Goal: Find specific page/section: Find specific page/section

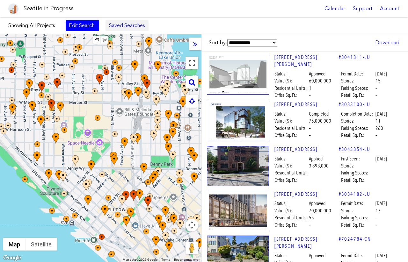
click at [120, 29] on link "Saved Searches" at bounding box center [126, 25] width 43 height 11
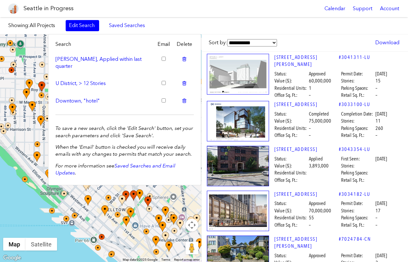
click at [183, 59] on icon at bounding box center [184, 58] width 4 height 5
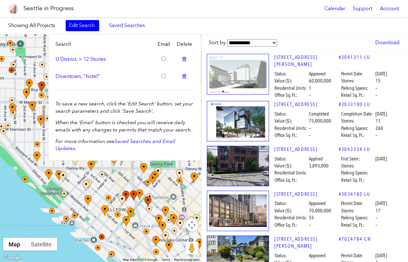
click at [183, 59] on icon at bounding box center [184, 58] width 4 height 5
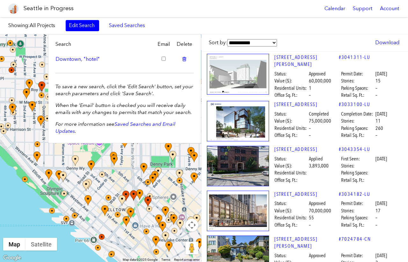
click at [183, 59] on icon at bounding box center [184, 58] width 4 height 5
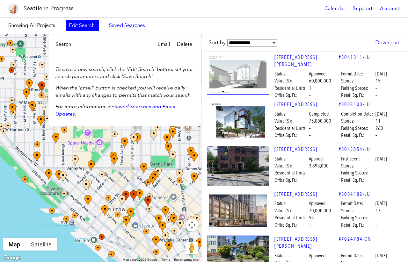
click at [191, 22] on span "Showing: All Projects Edit Search Saved Searches Added to Saved Searches" at bounding box center [100, 25] width 185 height 11
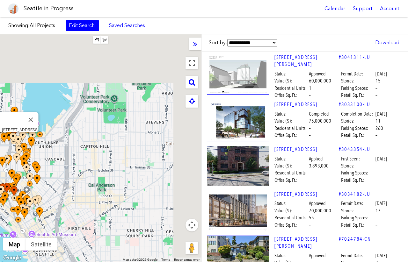
drag, startPoint x: 150, startPoint y: 71, endPoint x: 3, endPoint y: 154, distance: 169.0
click at [19, 152] on div at bounding box center [26, 142] width 14 height 22
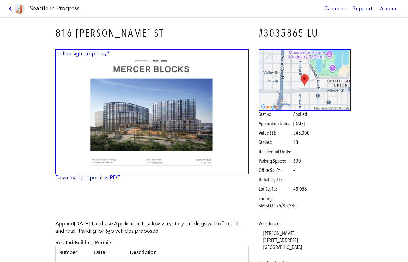
click at [9, 7] on icon at bounding box center [11, 8] width 6 height 5
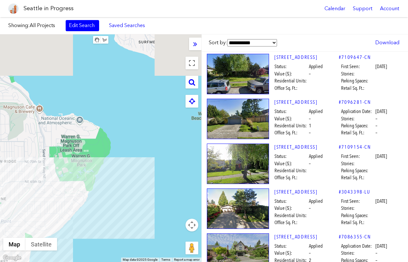
drag, startPoint x: 107, startPoint y: 68, endPoint x: 94, endPoint y: 220, distance: 152.9
click at [94, 220] on div at bounding box center [100, 148] width 201 height 228
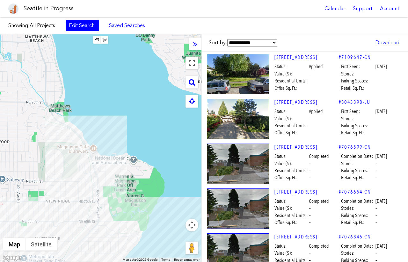
drag, startPoint x: 83, startPoint y: 146, endPoint x: 152, endPoint y: 126, distance: 71.0
click at [152, 126] on div at bounding box center [100, 148] width 201 height 228
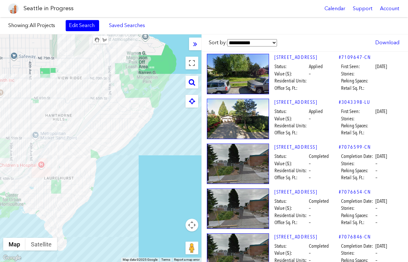
drag, startPoint x: 127, startPoint y: 185, endPoint x: 137, endPoint y: 59, distance: 126.9
click at [138, 59] on div at bounding box center [100, 148] width 201 height 228
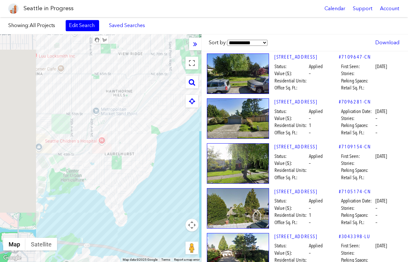
drag, startPoint x: 77, startPoint y: 162, endPoint x: 135, endPoint y: 161, distance: 57.7
click at [135, 161] on div at bounding box center [100, 148] width 201 height 228
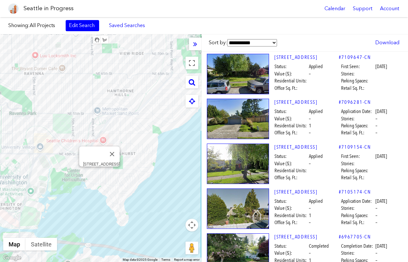
click at [100, 173] on div "[STREET_ADDRESS]" at bounding box center [100, 148] width 201 height 228
